Goal: Task Accomplishment & Management: Use online tool/utility

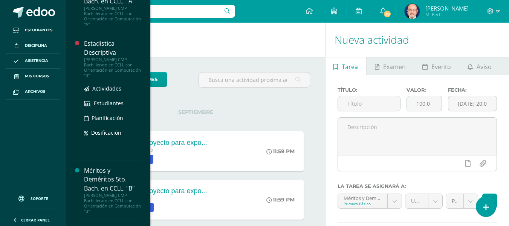
scroll to position [596, 0]
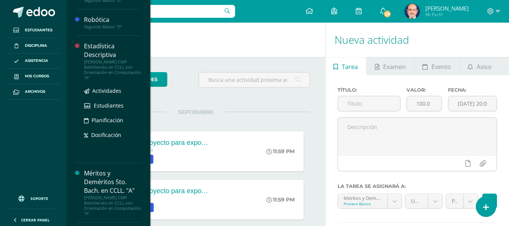
click at [98, 49] on div "Estadística Descriptiva" at bounding box center [112, 50] width 57 height 17
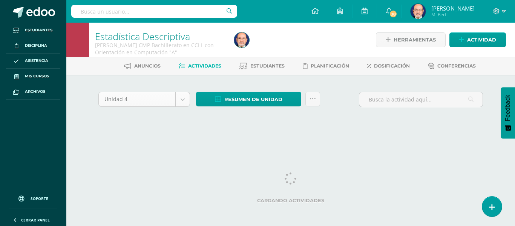
click at [186, 98] on body "Estudiantes Disciplina Asistencia Mis cursos Archivos Soporte Centro de ayuda Ú…" at bounding box center [257, 71] width 515 height 142
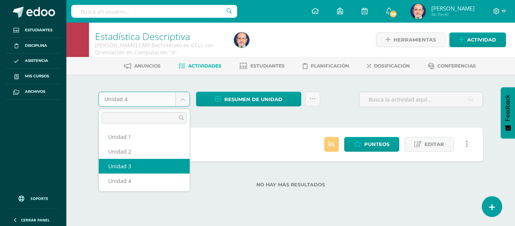
select select "Unidad 3"
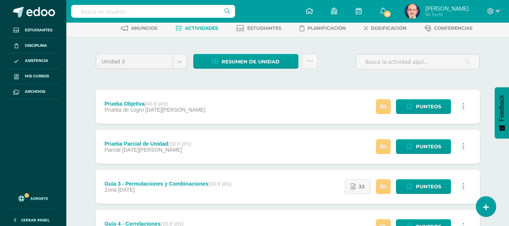
scroll to position [75, 0]
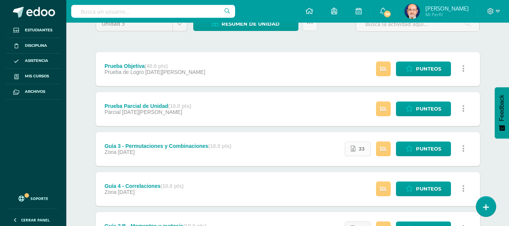
click at [359, 150] on span "33" at bounding box center [362, 149] width 6 height 14
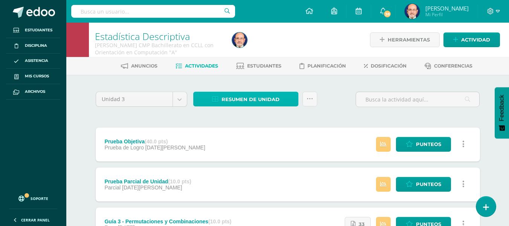
click at [256, 97] on span "Resumen de unidad" at bounding box center [251, 99] width 58 height 14
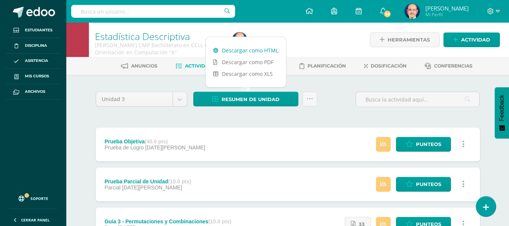
click at [266, 50] on link "Descargar como HTML" at bounding box center [246, 50] width 80 height 12
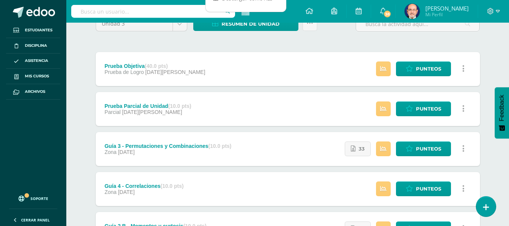
scroll to position [113, 0]
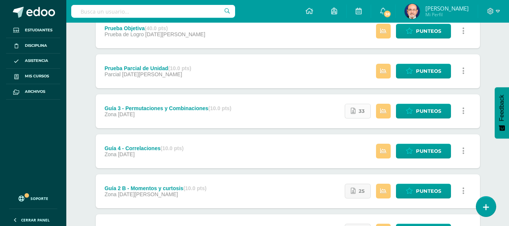
click at [356, 111] on link "33" at bounding box center [358, 111] width 26 height 15
